Goal: Navigation & Orientation: Find specific page/section

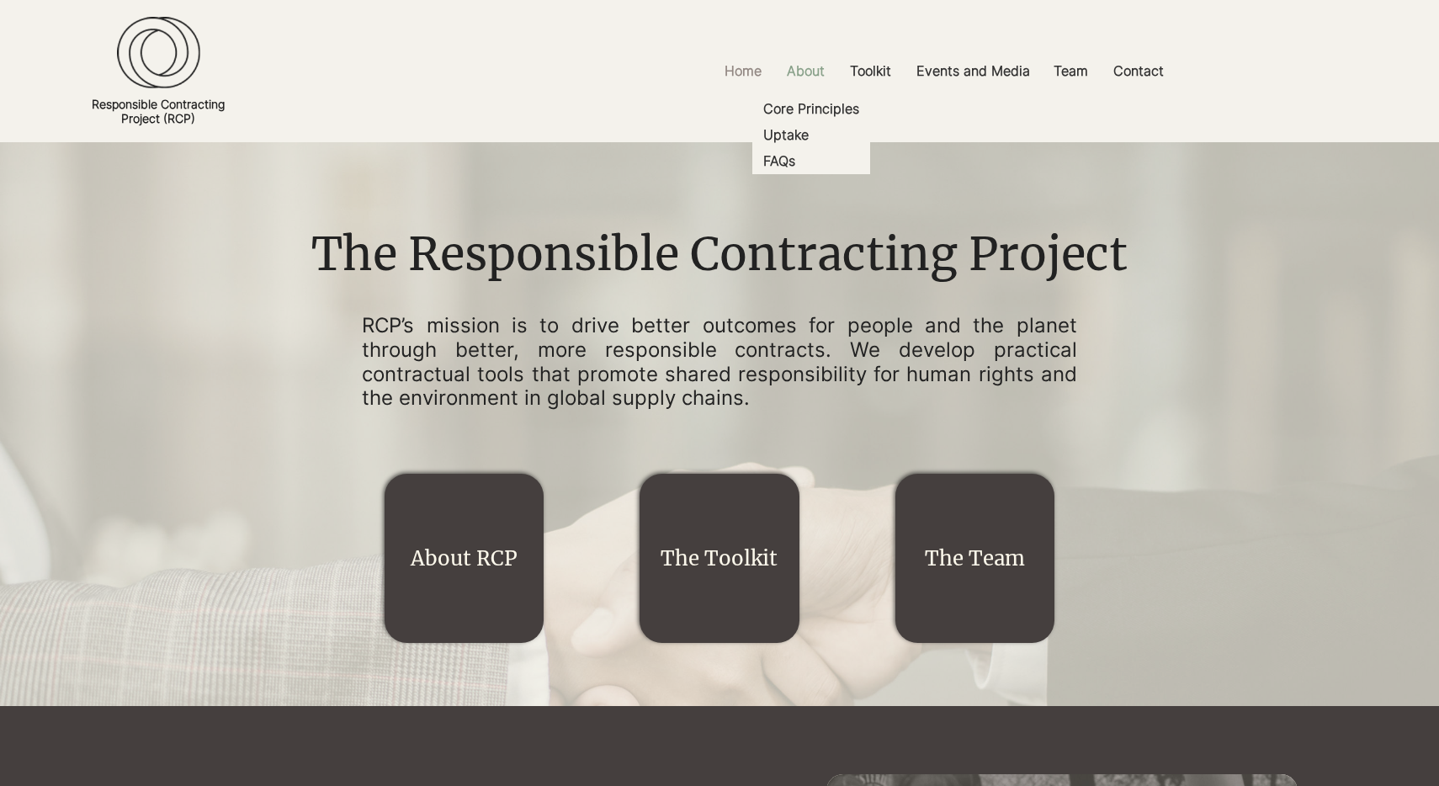
click at [814, 70] on p "About" at bounding box center [805, 71] width 55 height 38
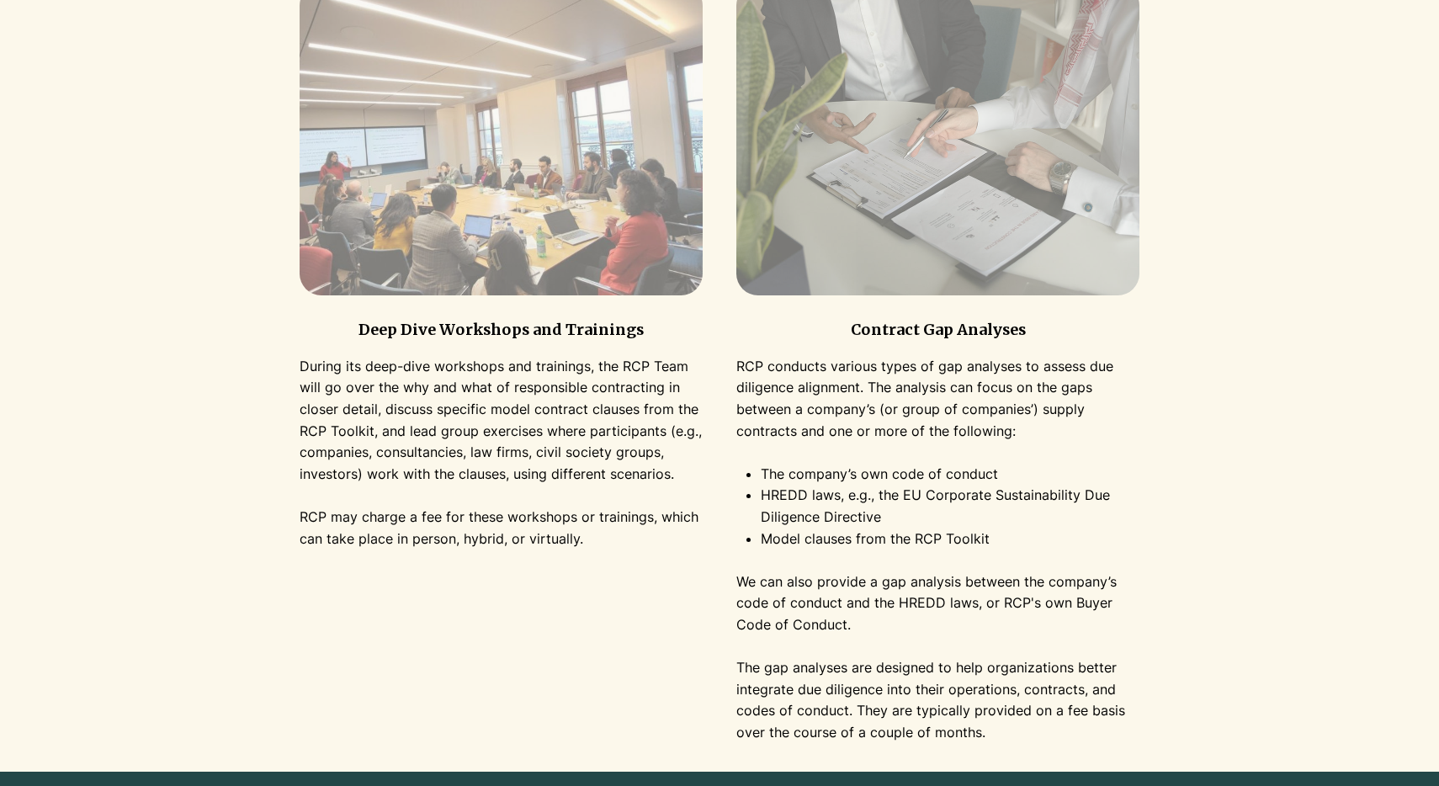
scroll to position [1660, 0]
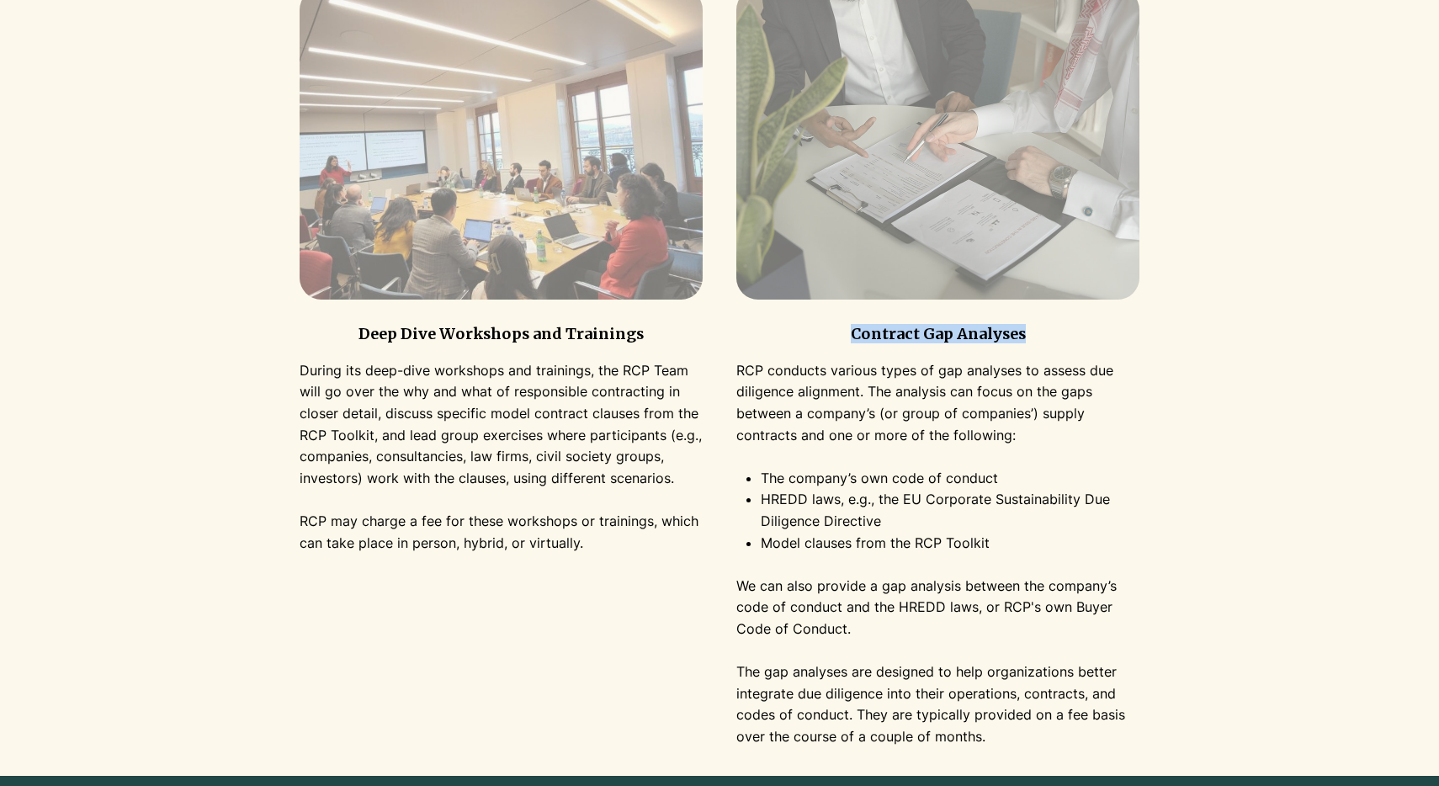
drag, startPoint x: 853, startPoint y: 334, endPoint x: 1035, endPoint y: 336, distance: 181.7
click at [1035, 336] on h3 "Contract Gap Analyses" at bounding box center [937, 333] width 403 height 19
copy h3 "Contract Gap Analyses"
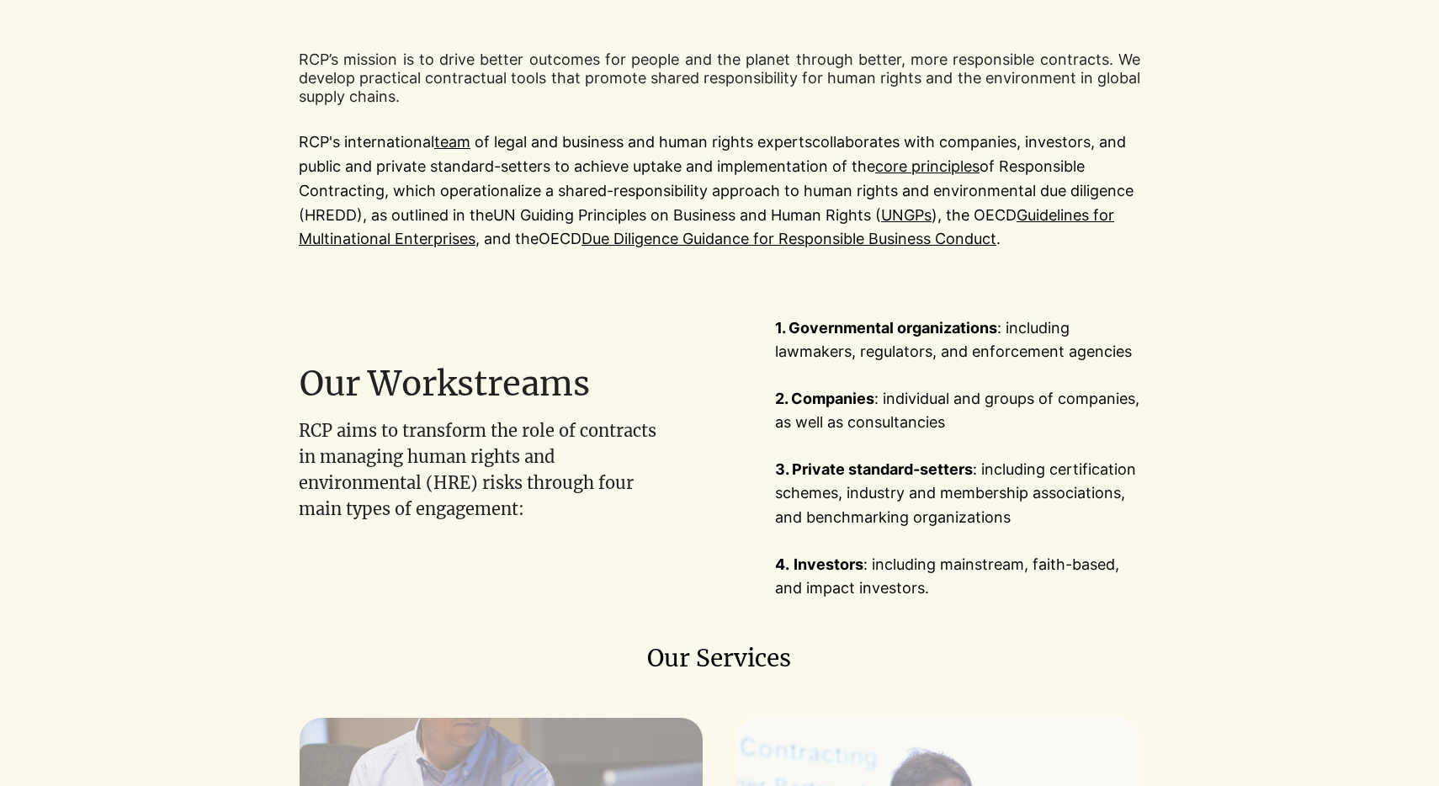
scroll to position [0, 0]
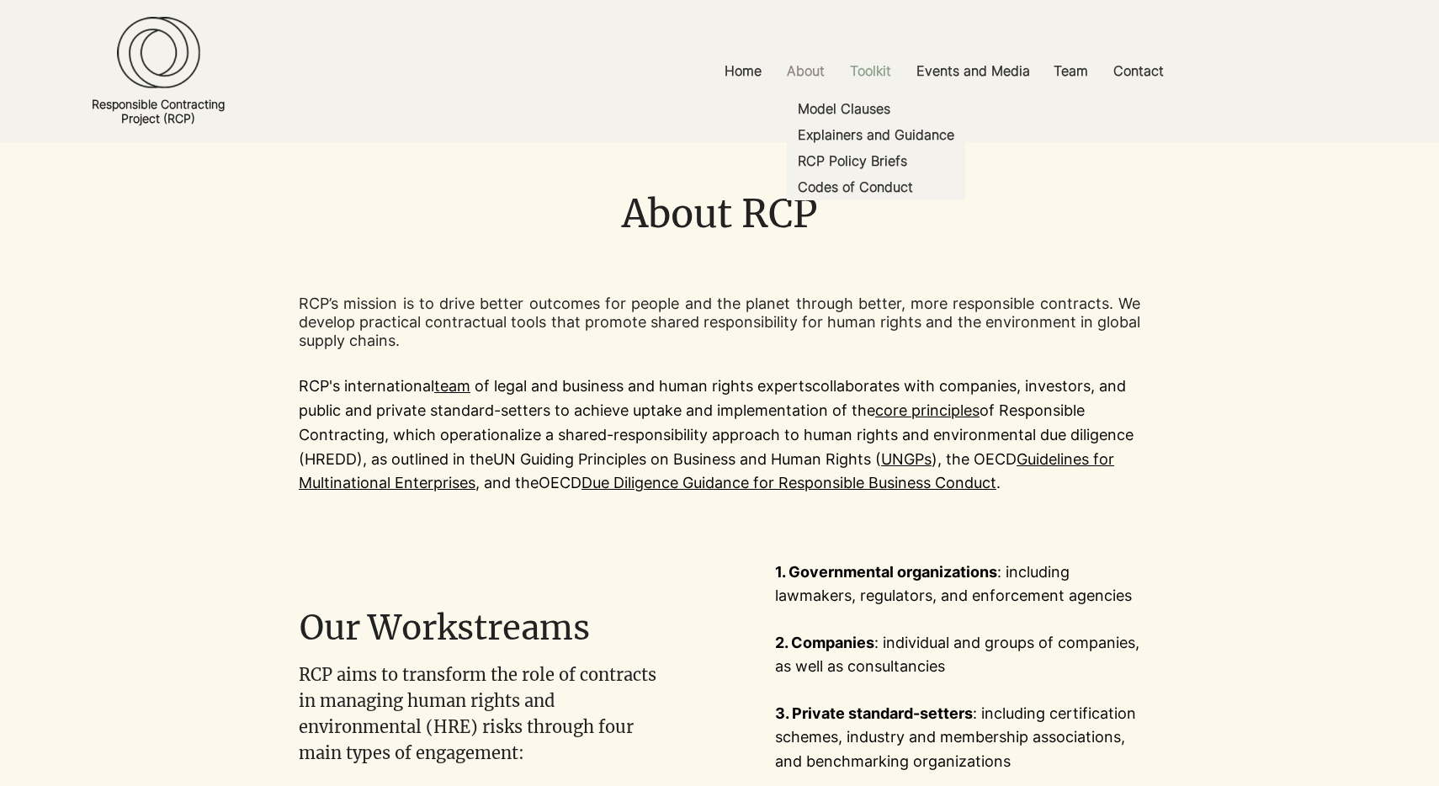
click at [877, 66] on p "Toolkit" at bounding box center [870, 71] width 58 height 38
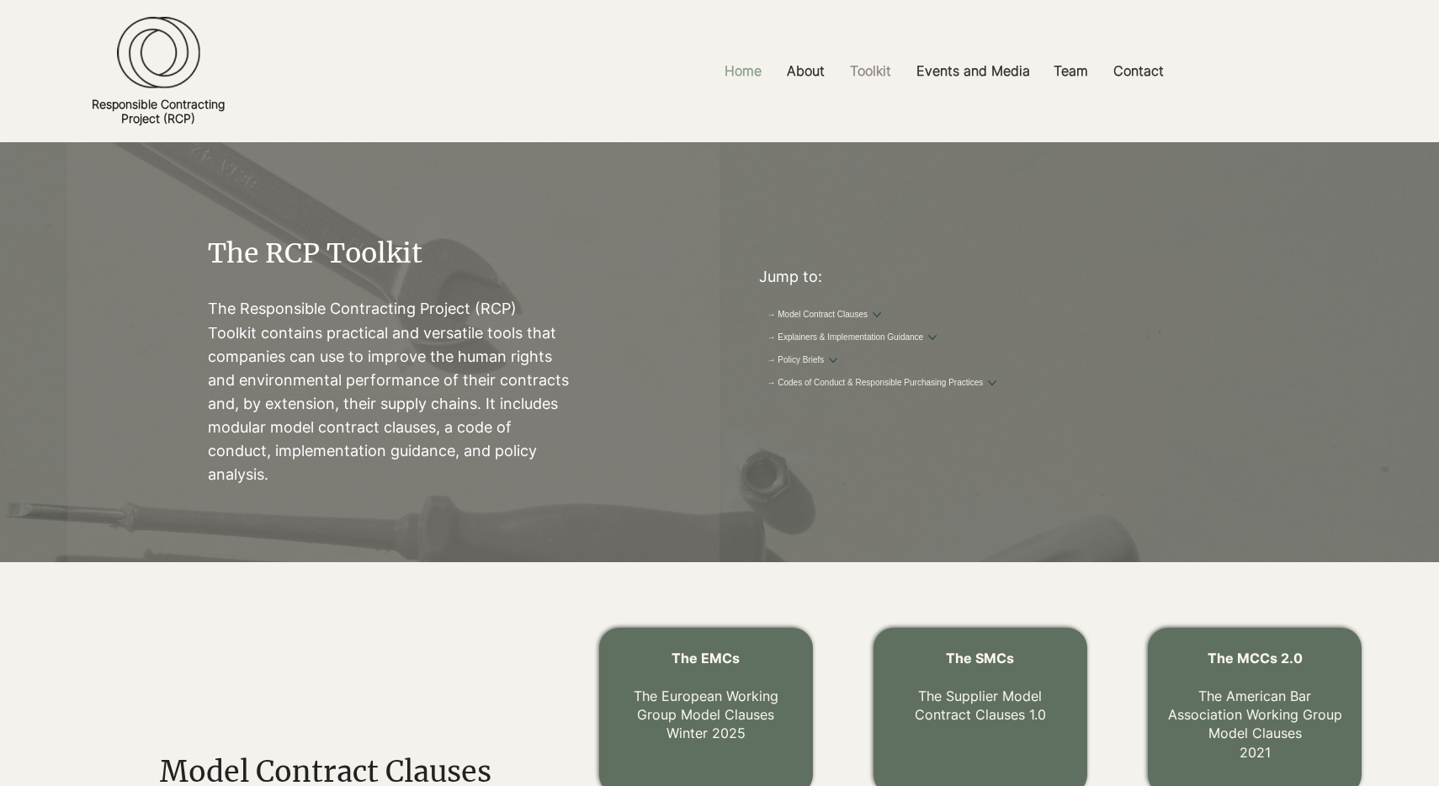
click at [748, 71] on p "Home" at bounding box center [743, 71] width 54 height 38
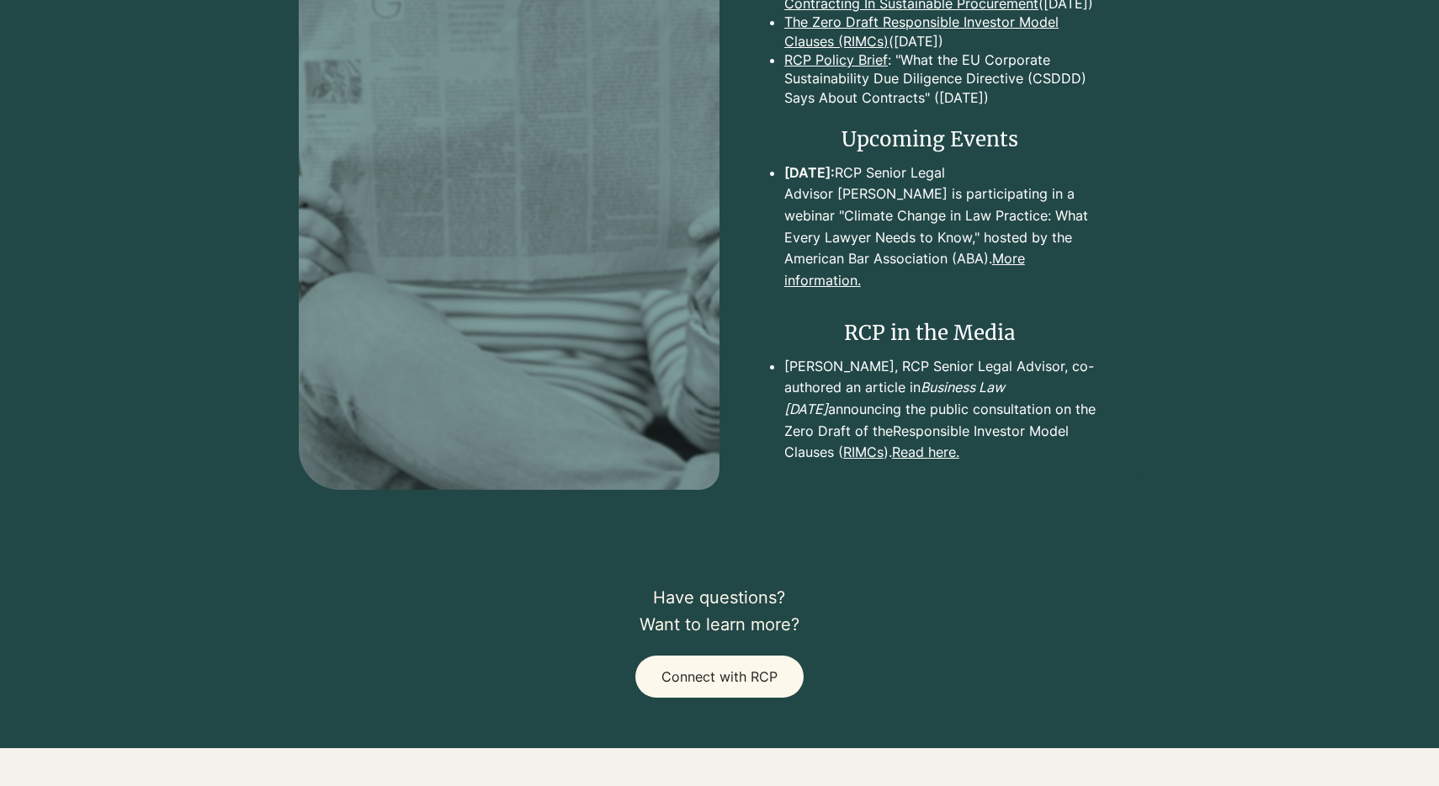
scroll to position [1838, 0]
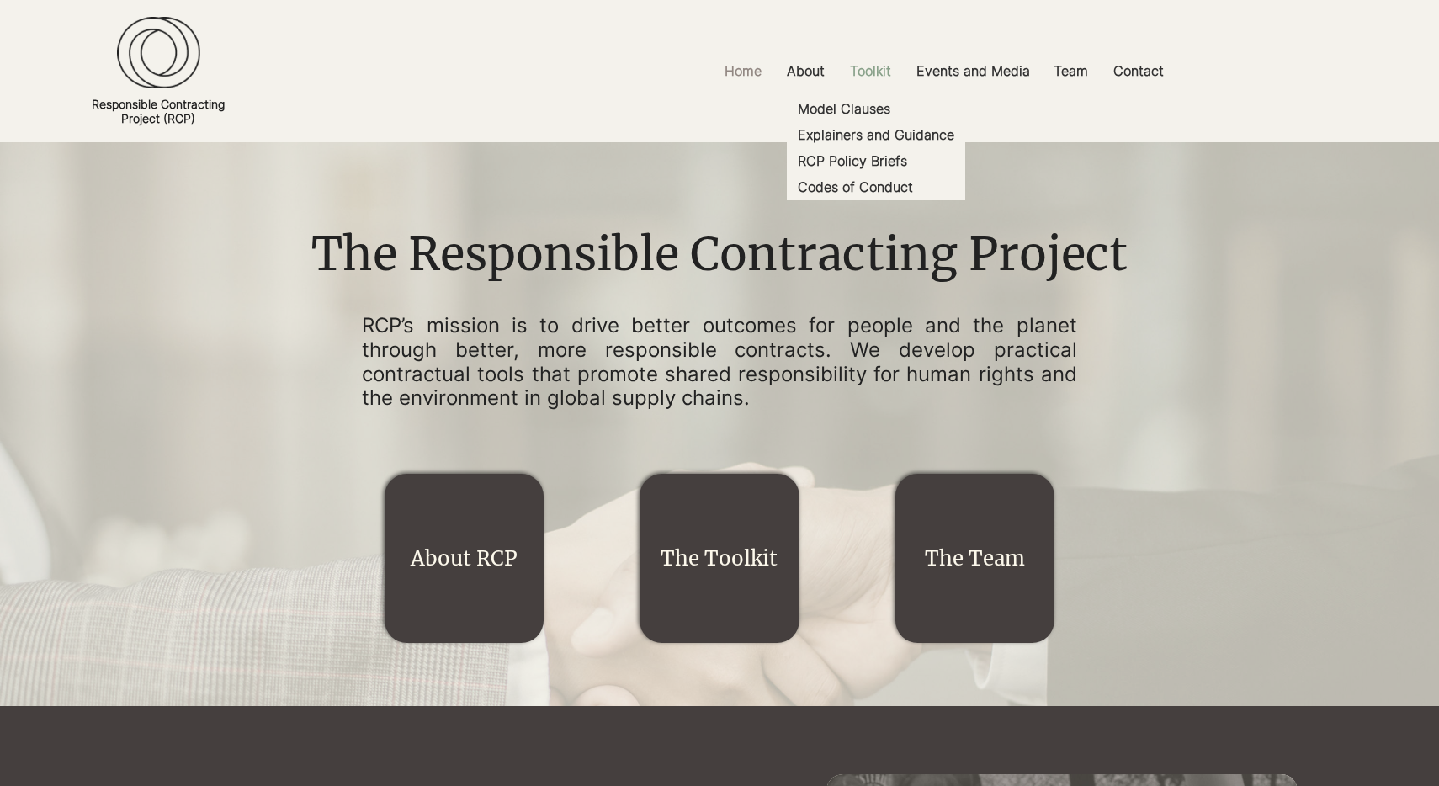
click at [875, 72] on p "Toolkit" at bounding box center [870, 71] width 58 height 38
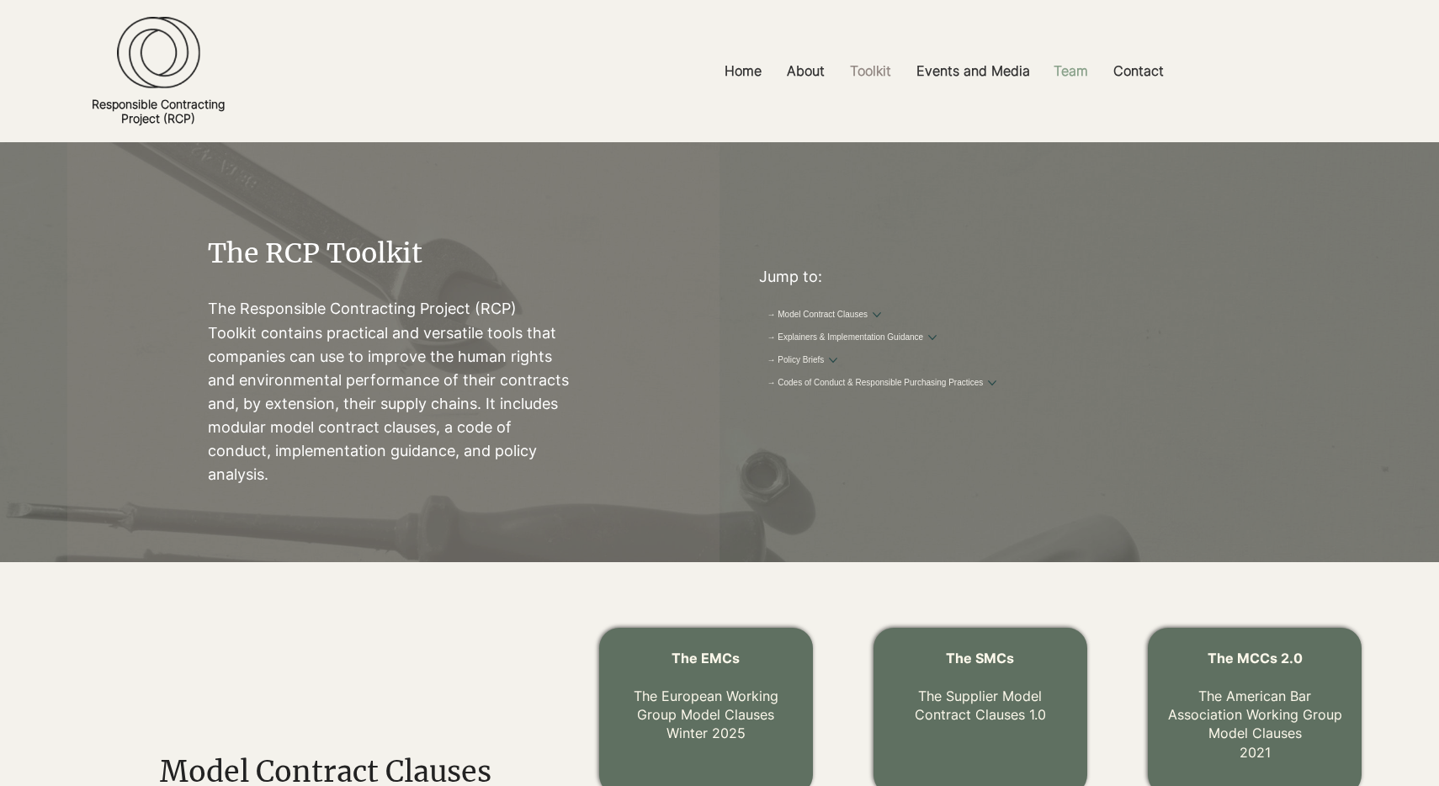
click at [1074, 72] on p "Team" at bounding box center [1070, 71] width 51 height 38
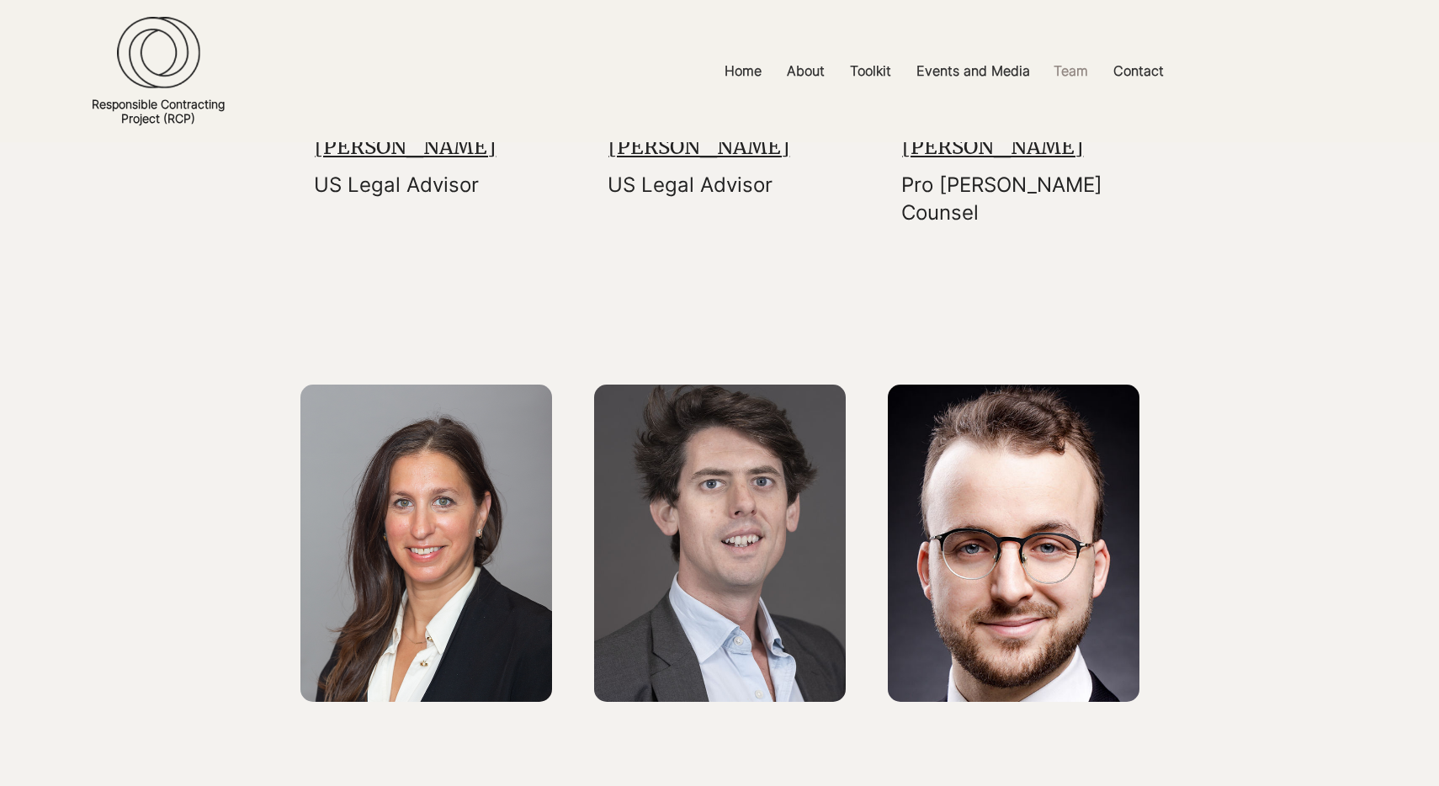
scroll to position [2109, 0]
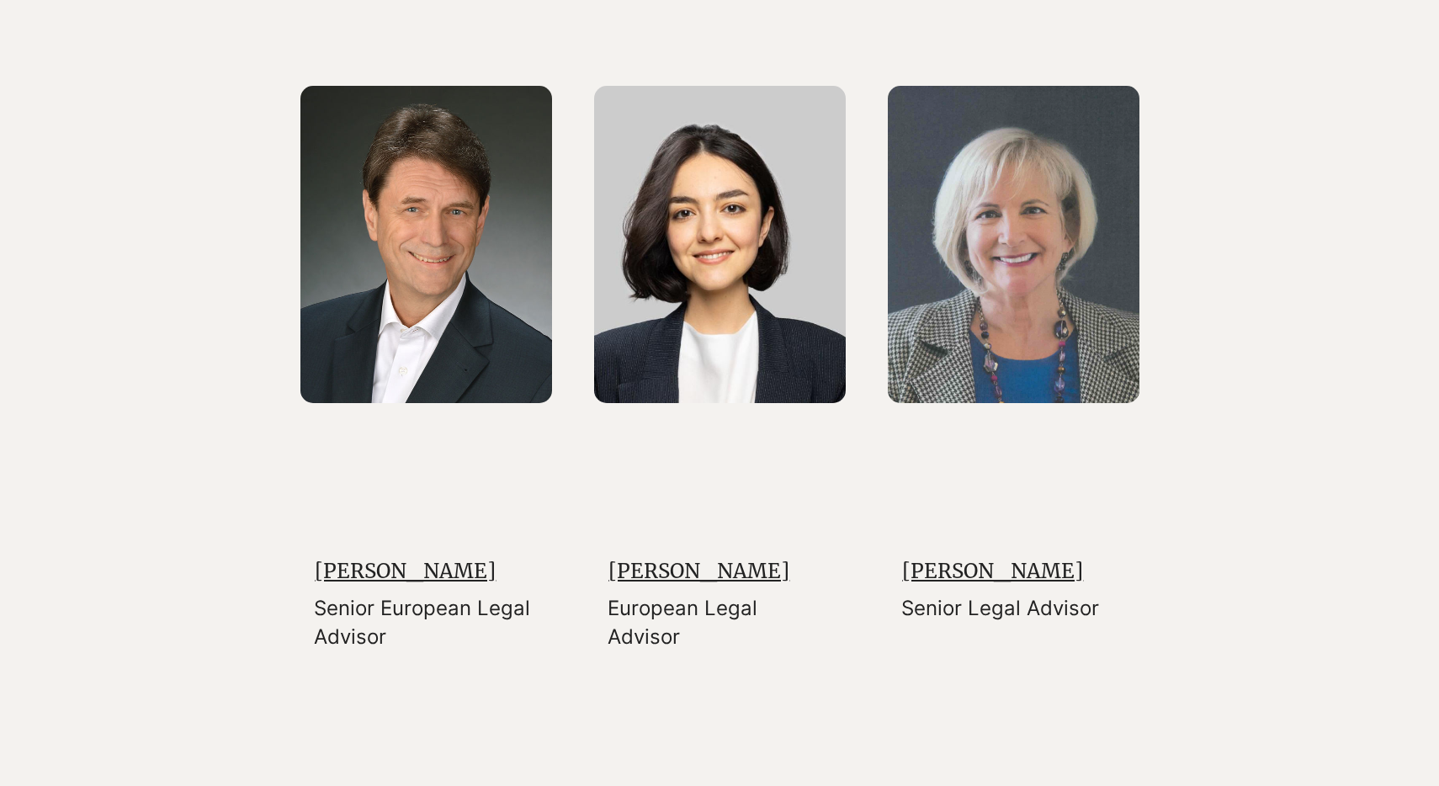
scroll to position [1011, 0]
